Goal: Task Accomplishment & Management: Manage account settings

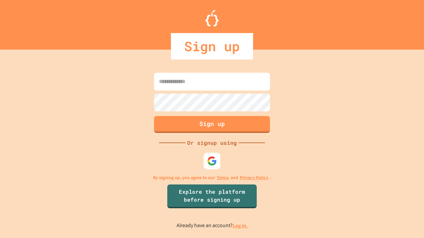
click at [240, 226] on link "Log in." at bounding box center [239, 225] width 15 height 7
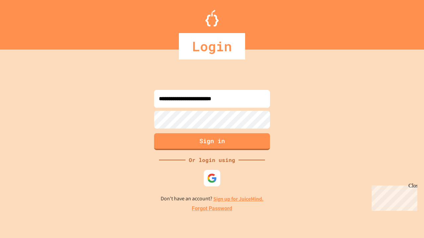
type input "**********"
